Goal: Information Seeking & Learning: Learn about a topic

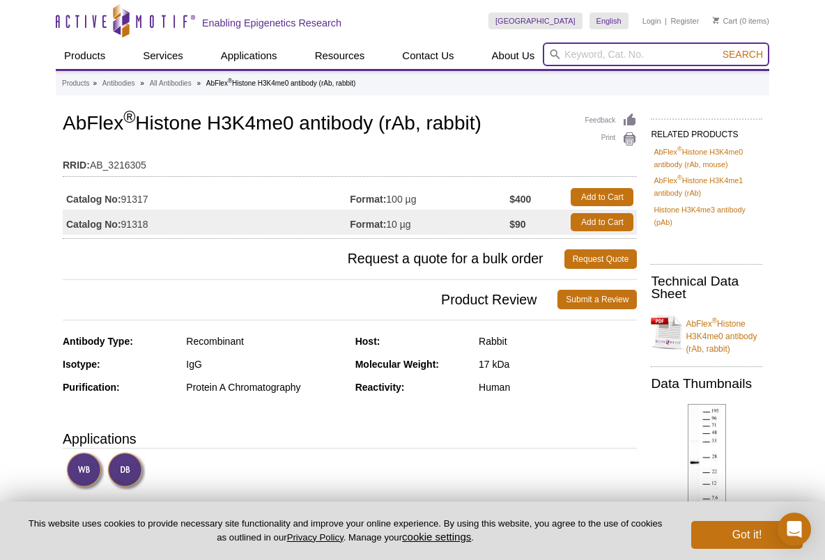
click at [612, 59] on input "search" at bounding box center [656, 55] width 226 height 24
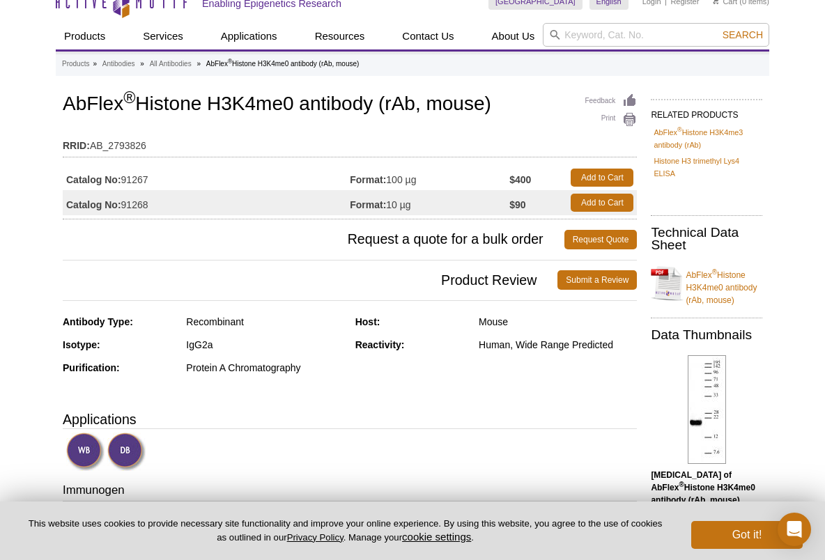
scroll to position [29, 0]
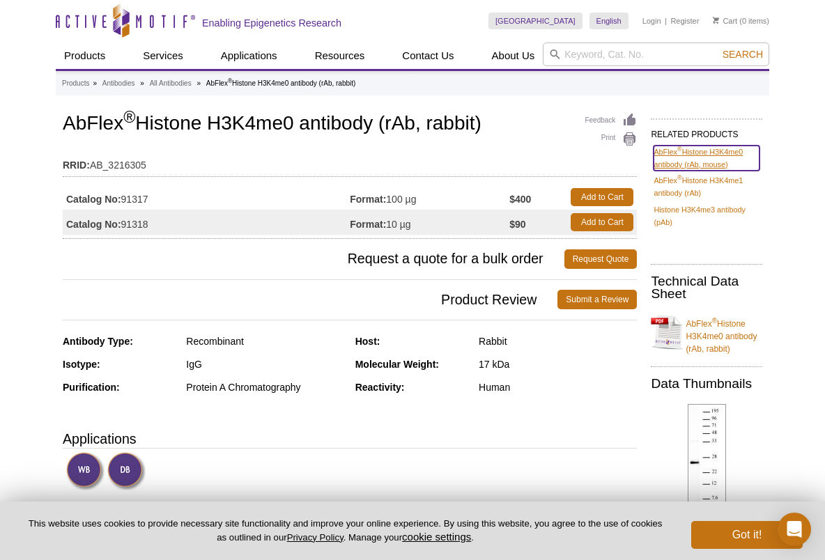
click at [718, 163] on link "AbFlex ® Histone H3K4me0 antibody (rAb, mouse)" at bounding box center [707, 158] width 106 height 25
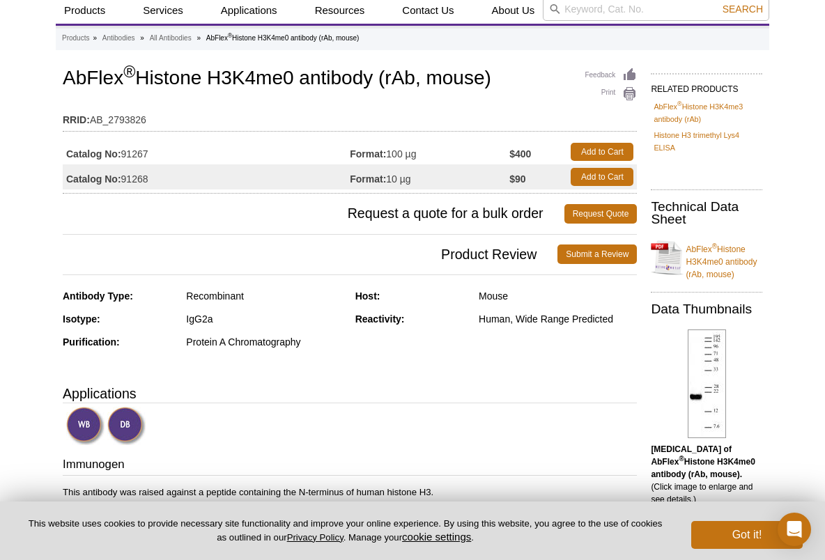
scroll to position [47, 0]
